Goal: Task Accomplishment & Management: Manage account settings

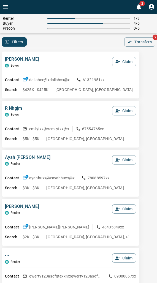
click at [72, 52] on div "Dalla Hoo C Buyer Claim Contact dallahxx@x dallahxx@x 61321951xx Search $425K -…" at bounding box center [70, 75] width 137 height 47
click at [120, 62] on button "Claim" at bounding box center [124, 61] width 24 height 9
click at [120, 62] on button "Confirm Claim" at bounding box center [115, 61] width 39 height 9
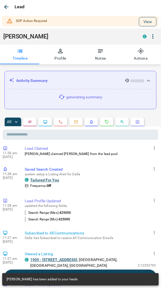
click at [147, 20] on button "View" at bounding box center [148, 21] width 18 height 9
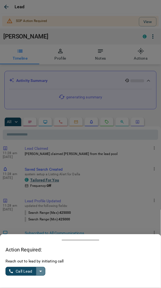
click at [38, 274] on icon "split button" at bounding box center [40, 271] width 7 height 7
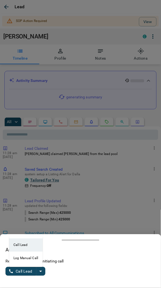
click at [24, 261] on li "Log Manual Call" at bounding box center [25, 258] width 33 height 13
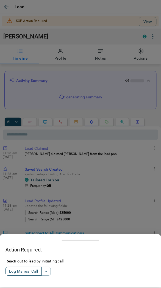
click at [26, 270] on button "Log Manual Call" at bounding box center [23, 271] width 36 height 9
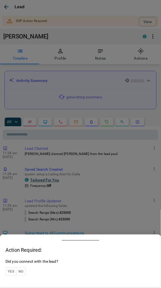
click at [10, 269] on button "Yes" at bounding box center [10, 271] width 11 height 9
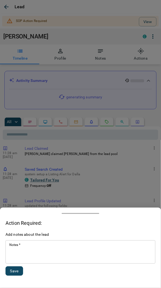
click at [26, 262] on div "* Notes   *" at bounding box center [80, 251] width 150 height 23
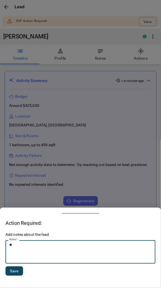
type textarea "*"
type textarea "*********"
click at [18, 270] on button "Save" at bounding box center [14, 270] width 18 height 9
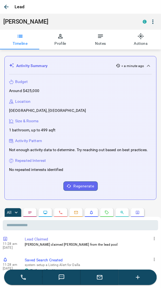
click at [5, 8] on icon "button" at bounding box center [6, 7] width 4 height 4
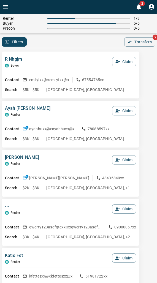
click at [120, 59] on button "Claim" at bounding box center [124, 61] width 24 height 9
click at [120, 59] on button "Confirm Claim" at bounding box center [115, 61] width 39 height 9
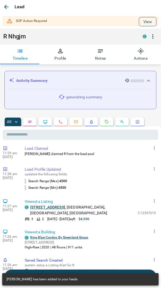
click at [139, 23] on button "View" at bounding box center [148, 21] width 18 height 9
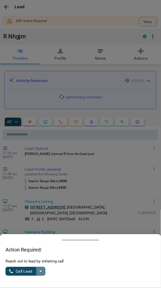
click at [41, 274] on icon "split button" at bounding box center [40, 271] width 7 height 7
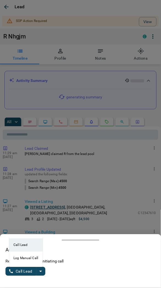
click at [20, 259] on li "Log Manual Call" at bounding box center [25, 258] width 33 height 13
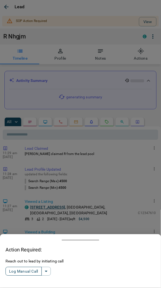
click at [21, 269] on button "Log Manual Call" at bounding box center [23, 271] width 36 height 9
click at [11, 270] on button "Yes" at bounding box center [10, 271] width 11 height 9
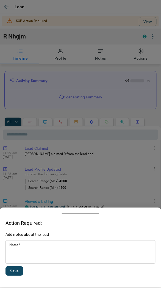
click at [28, 259] on textarea "Notes   *" at bounding box center [80, 252] width 142 height 19
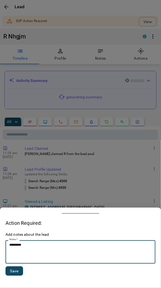
type textarea "*********"
click at [13, 271] on button "Save" at bounding box center [14, 270] width 18 height 9
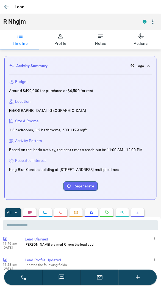
click at [6, 5] on icon "button" at bounding box center [6, 7] width 4 height 4
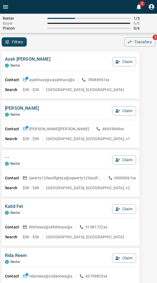
click at [79, 34] on div "Renter 1 / 3 Buyer 6 / 6 Precon 0 / 6 Filters 0 Transfers 2" at bounding box center [78, 30] width 157 height 33
click at [64, 58] on div "Ayah [PERSON_NAME] C Renter Claim" at bounding box center [70, 63] width 131 height 15
